Goal: Transaction & Acquisition: Purchase product/service

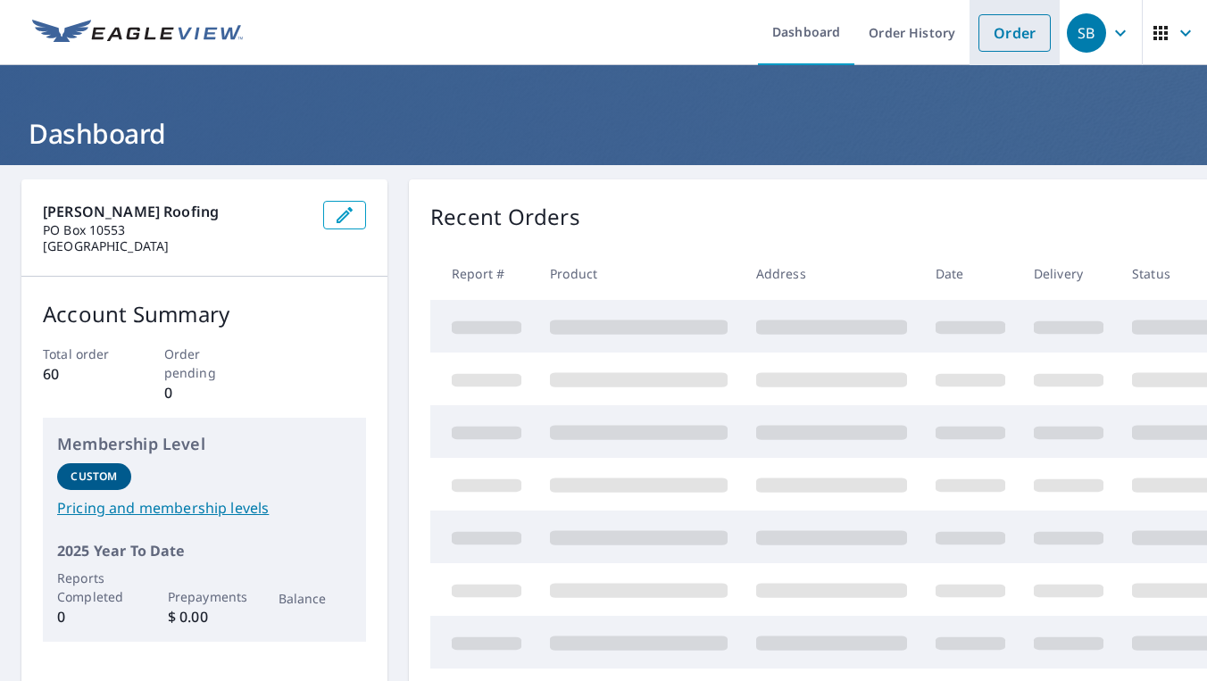
click at [1008, 43] on link "Order" at bounding box center [1015, 33] width 72 height 38
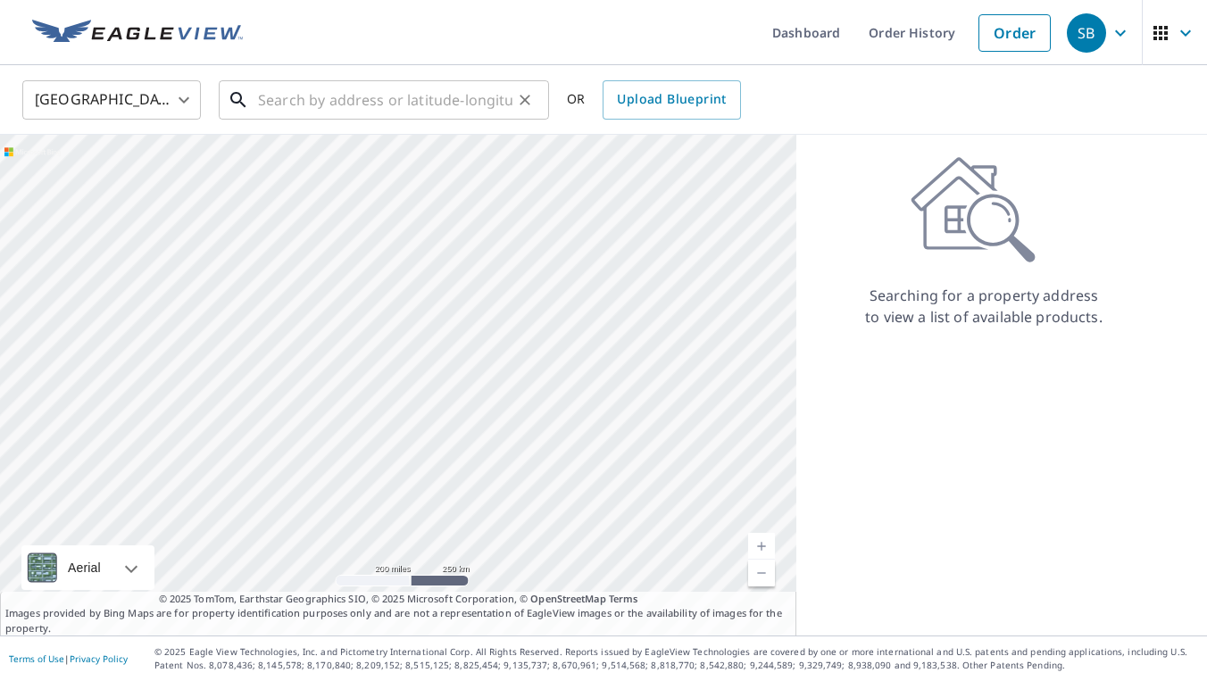
click at [296, 96] on input "text" at bounding box center [385, 100] width 255 height 50
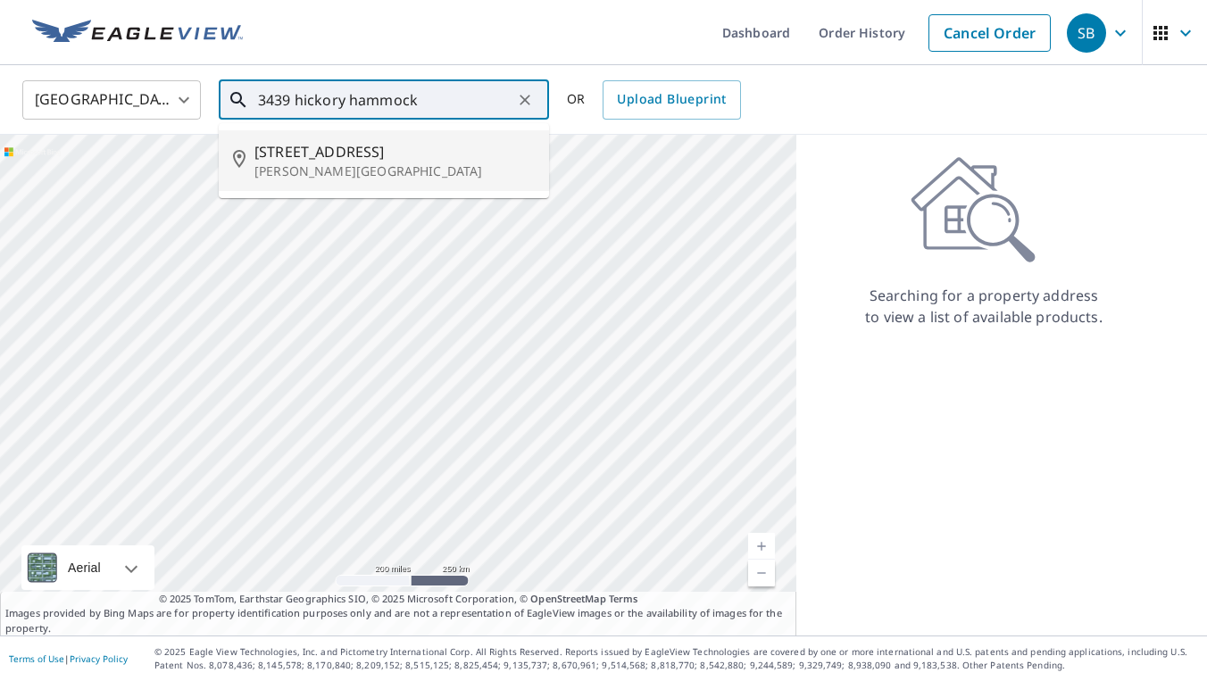
click at [305, 163] on p "[PERSON_NAME][GEOGRAPHIC_DATA]" at bounding box center [395, 172] width 280 height 18
type input "[STREET_ADDRESS][PERSON_NAME]"
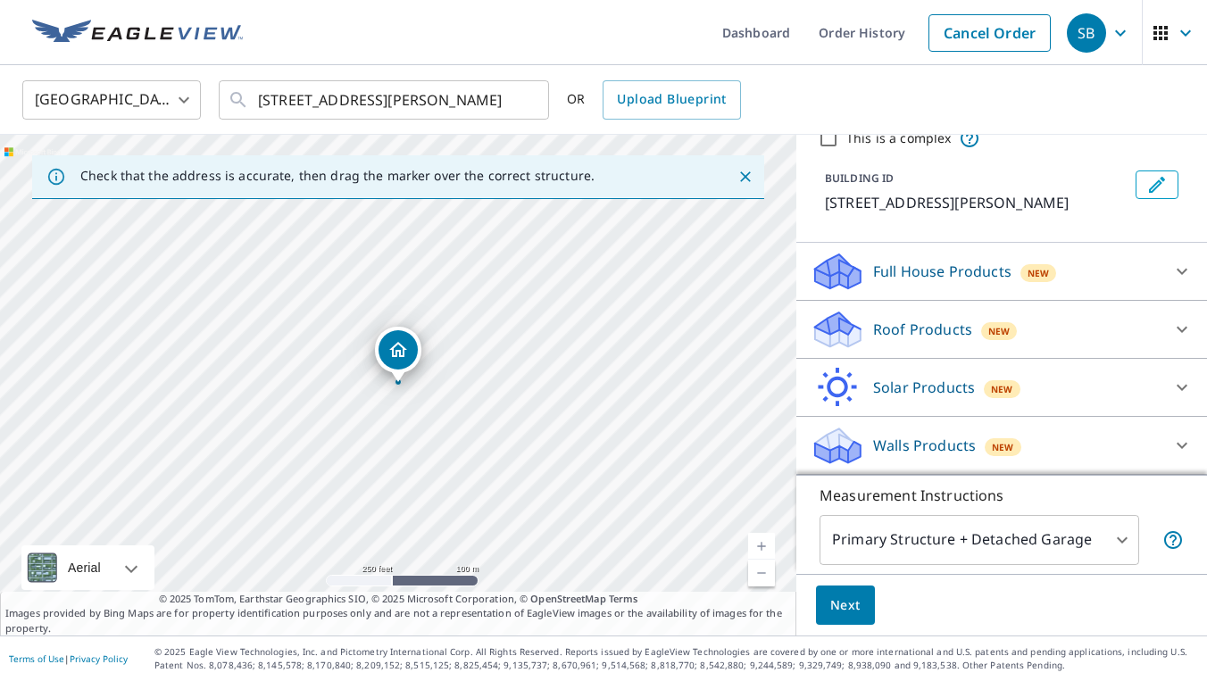
scroll to position [95, 0]
click at [1063, 331] on div "Roof Products New" at bounding box center [986, 330] width 350 height 42
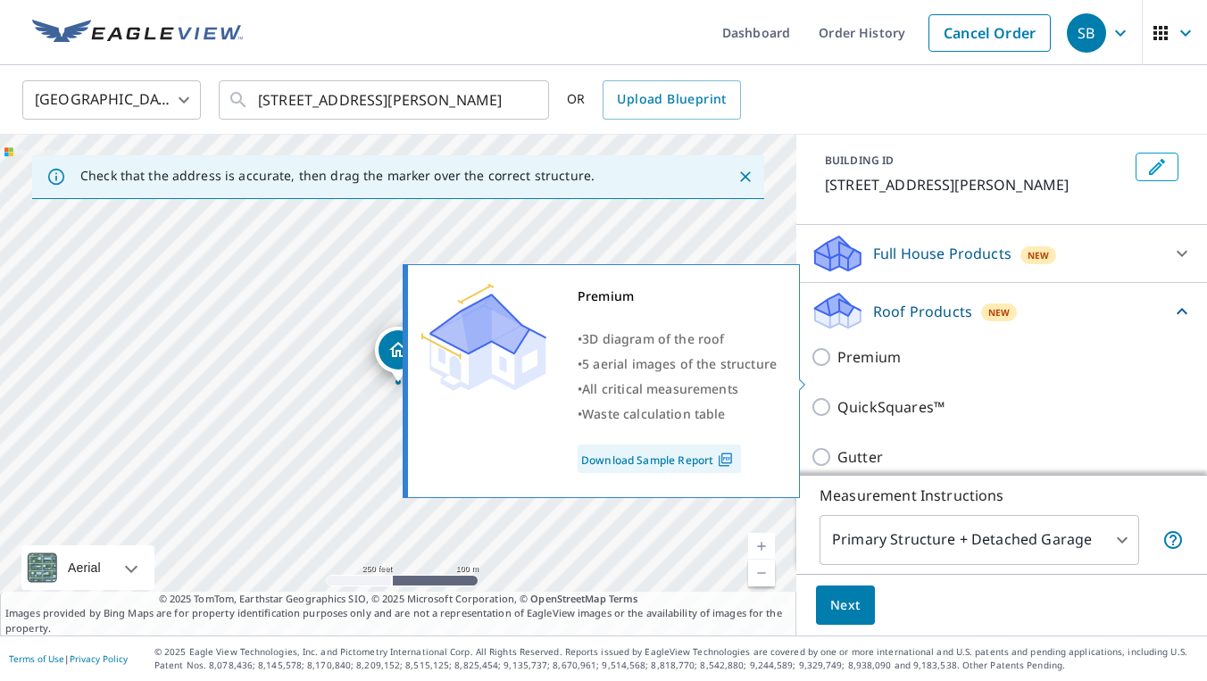
click at [821, 368] on input "Premium" at bounding box center [824, 356] width 27 height 21
checkbox input "true"
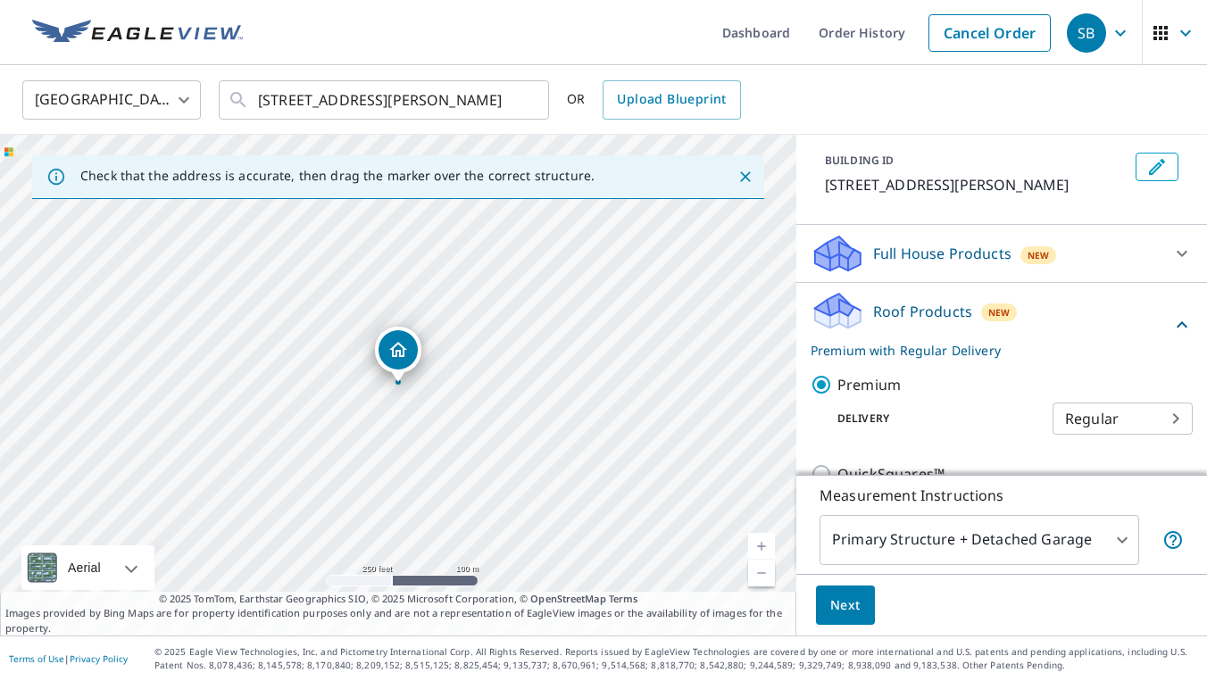
click at [853, 611] on span "Next" at bounding box center [846, 606] width 30 height 22
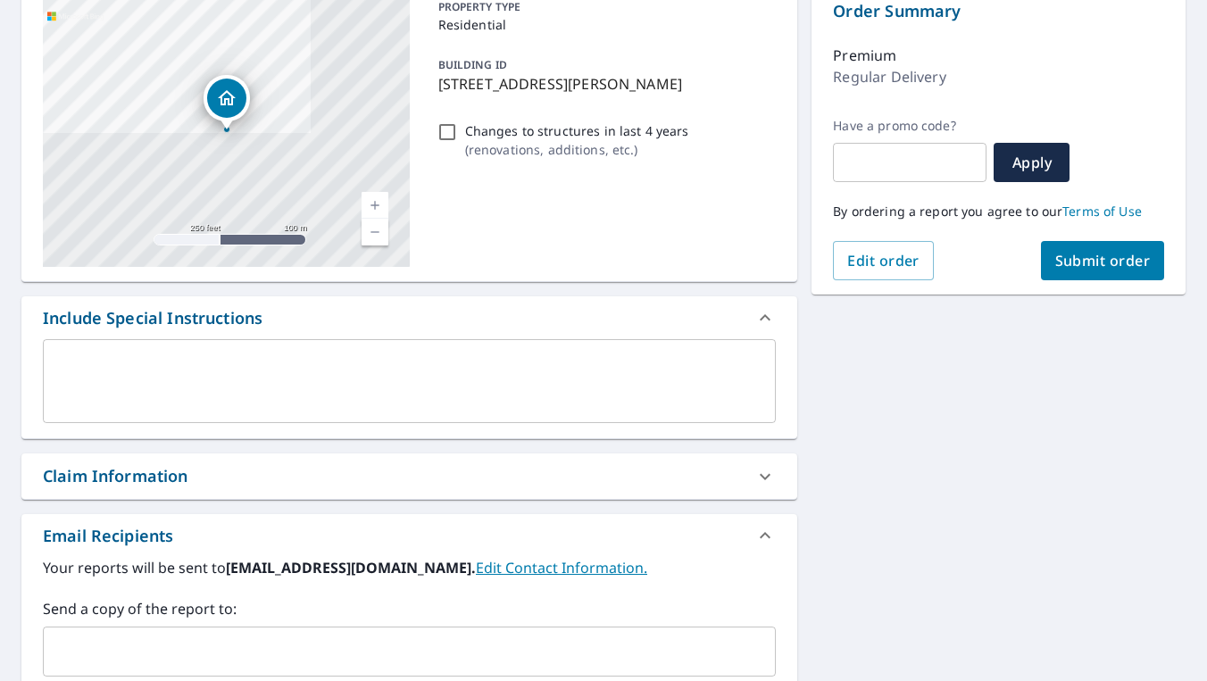
scroll to position [127, 0]
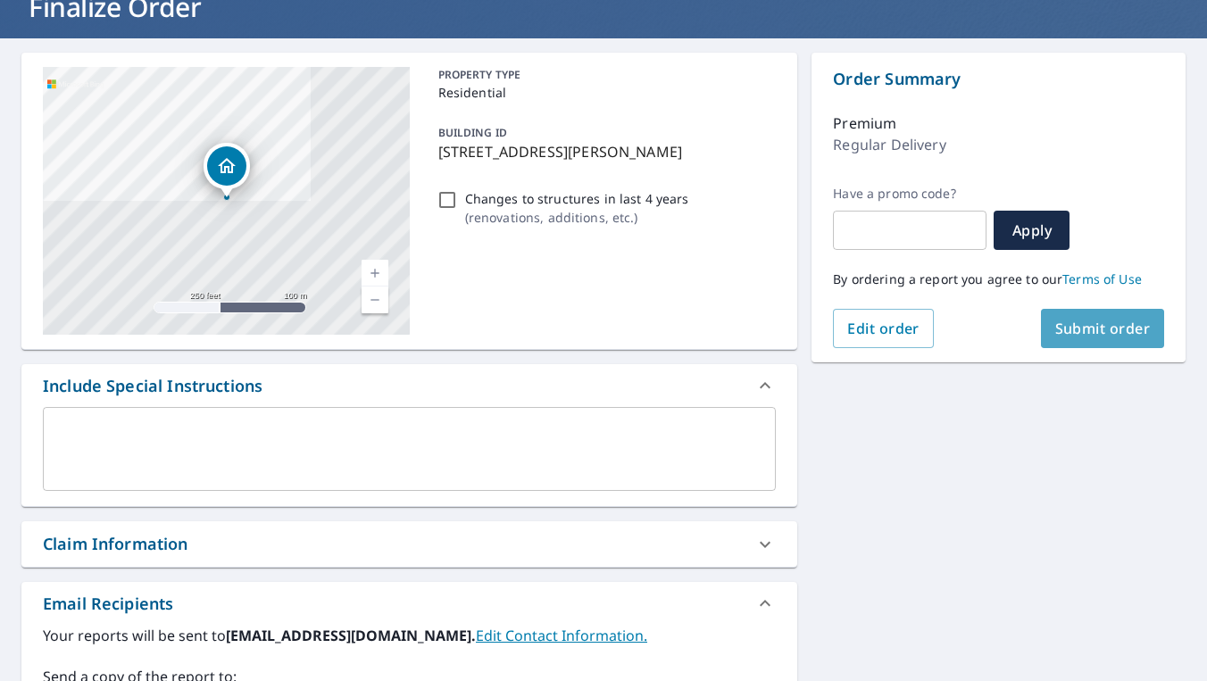
click at [1135, 332] on span "Submit order" at bounding box center [1104, 329] width 96 height 20
checkbox input "true"
